Goal: Find specific page/section: Find specific page/section

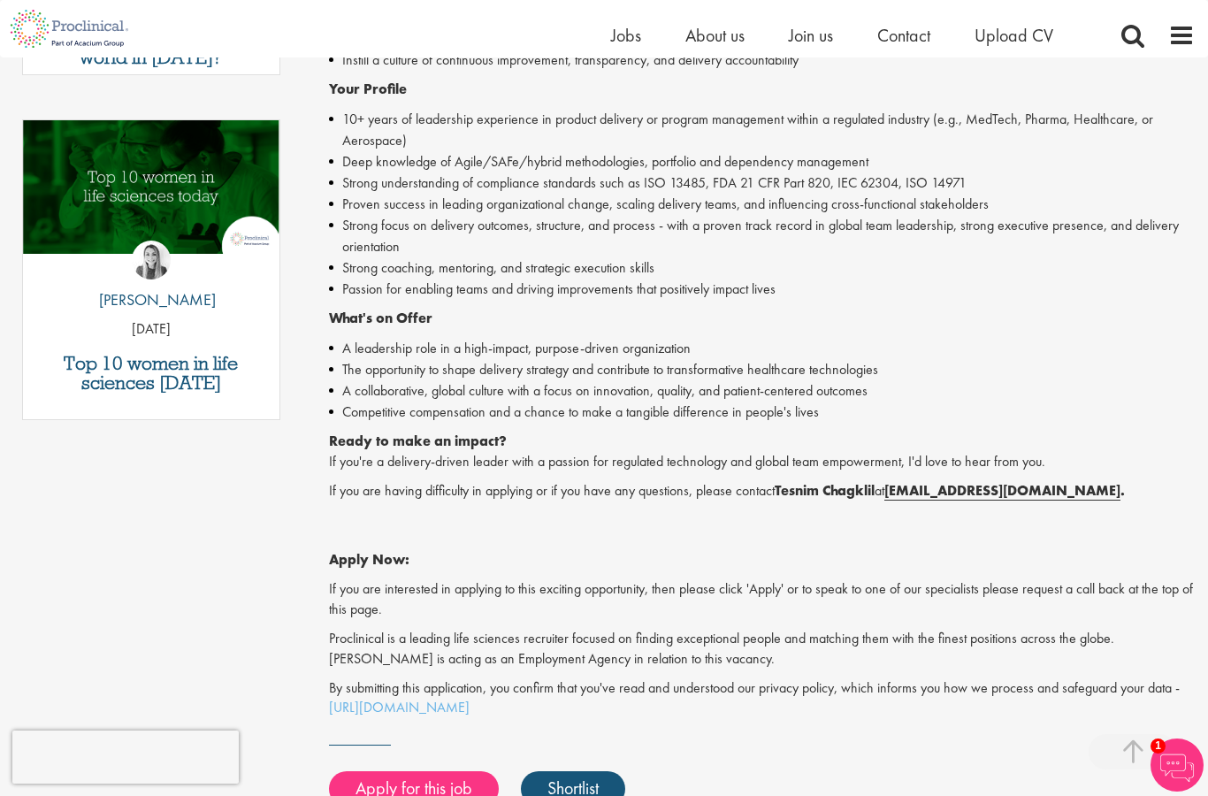
scroll to position [831, 0]
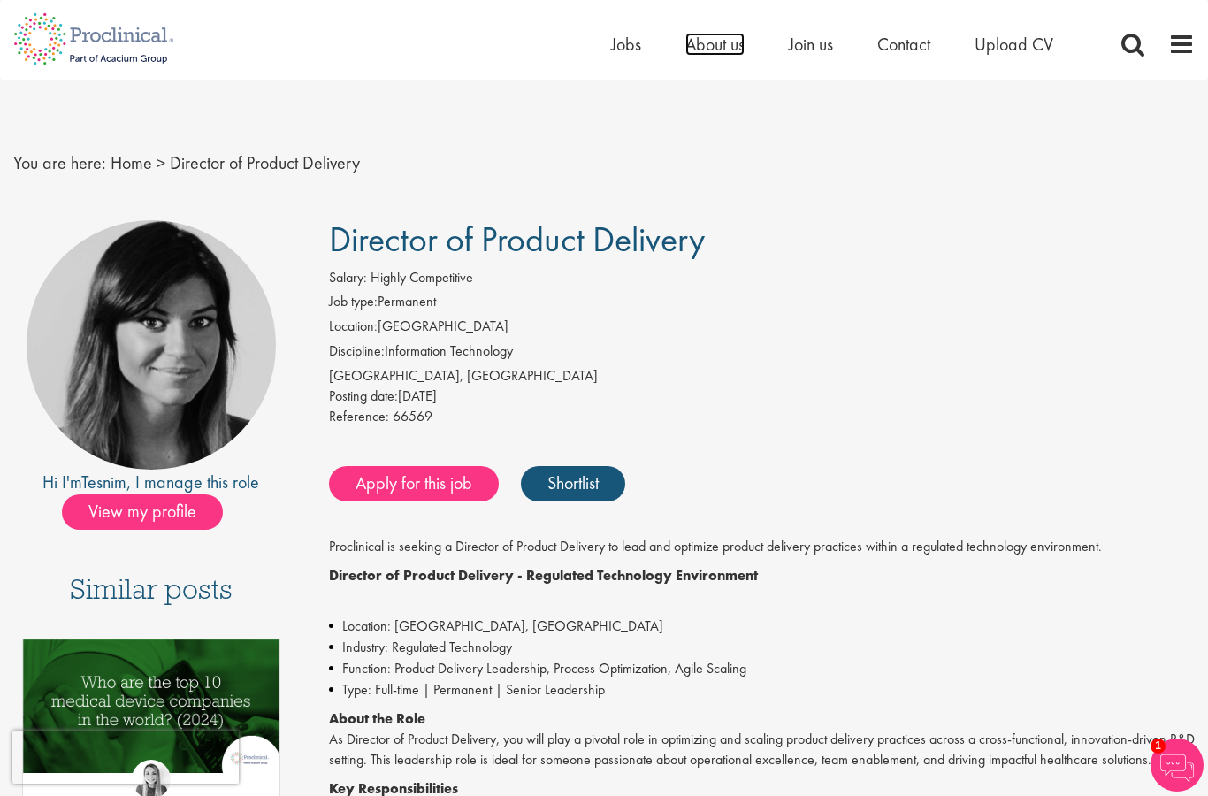
click at [724, 34] on span "About us" at bounding box center [714, 44] width 59 height 23
click at [708, 34] on span "About us" at bounding box center [714, 44] width 59 height 23
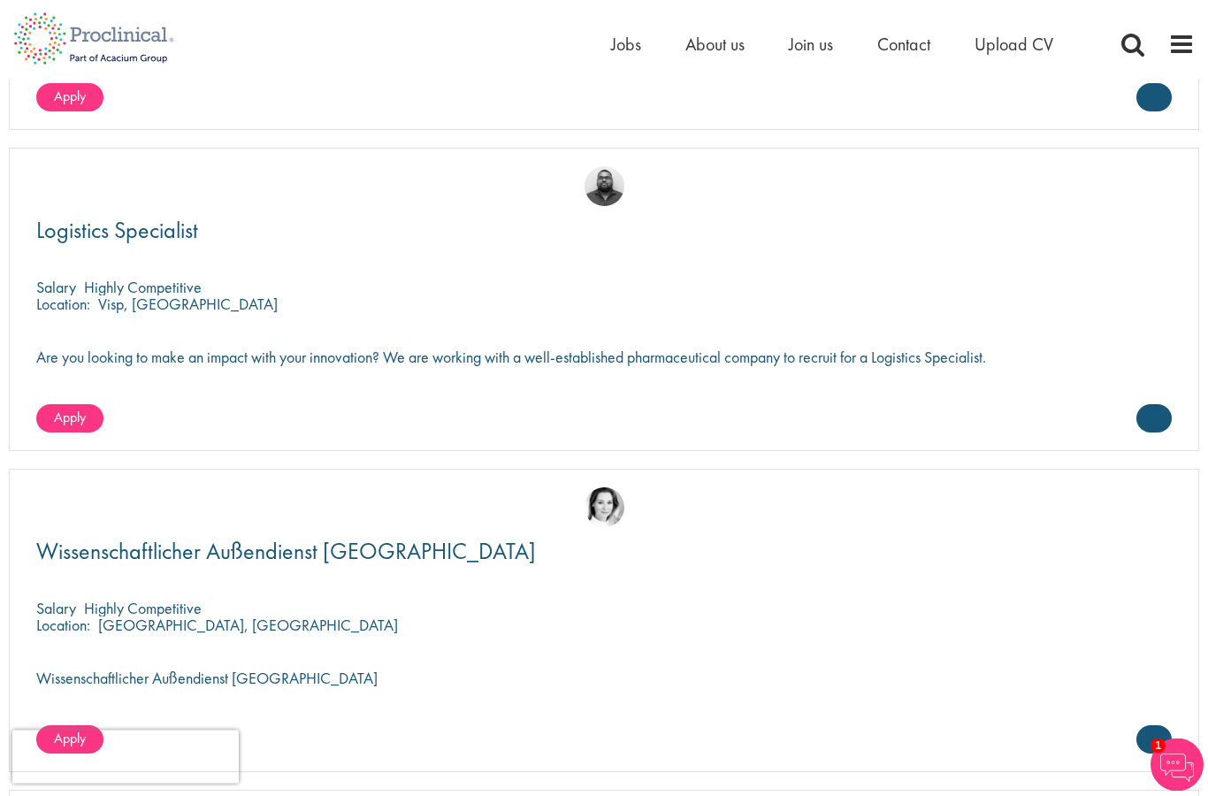
scroll to position [4089, 0]
